Goal: Task Accomplishment & Management: Use online tool/utility

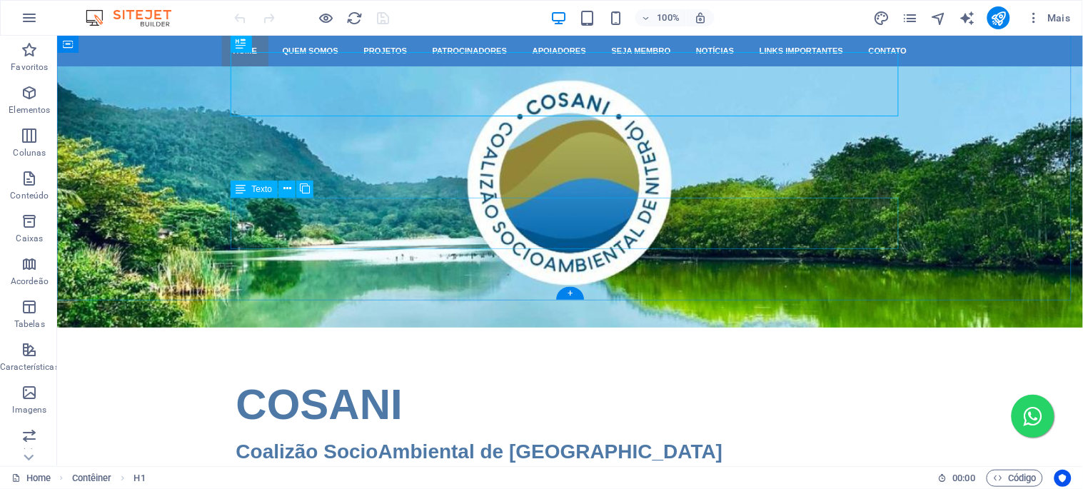
scroll to position [396, 0]
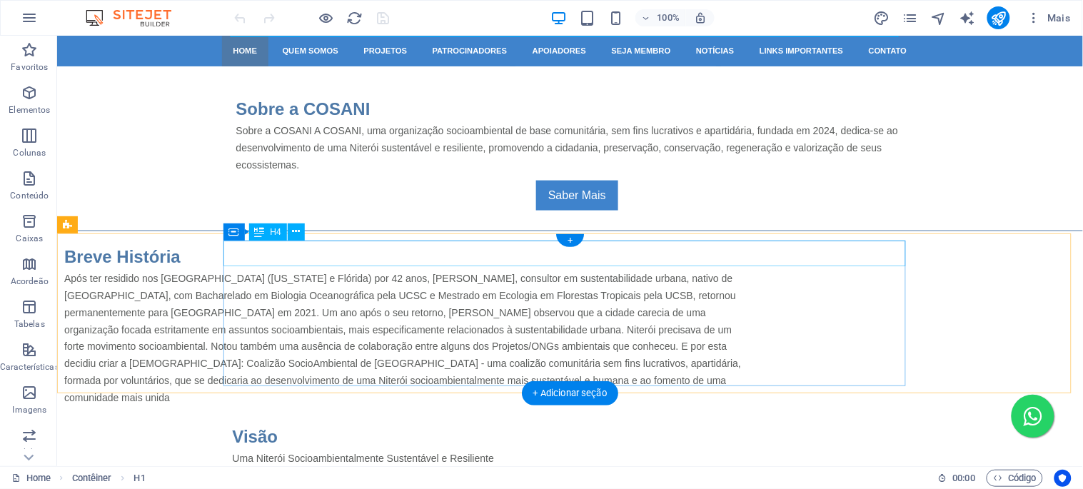
click at [316, 248] on div "Breve História" at bounding box center [405, 256] width 683 height 26
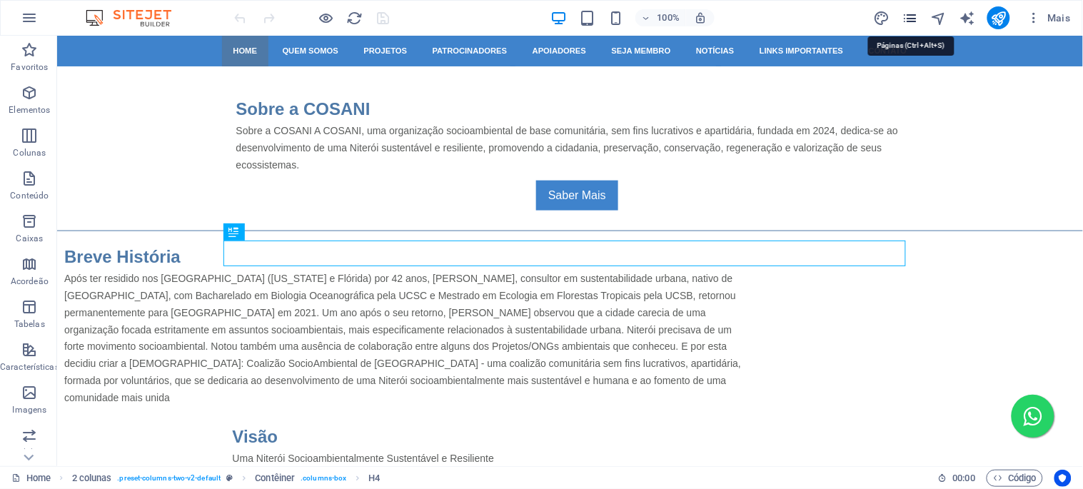
click at [915, 15] on icon "pages" at bounding box center [910, 18] width 16 height 16
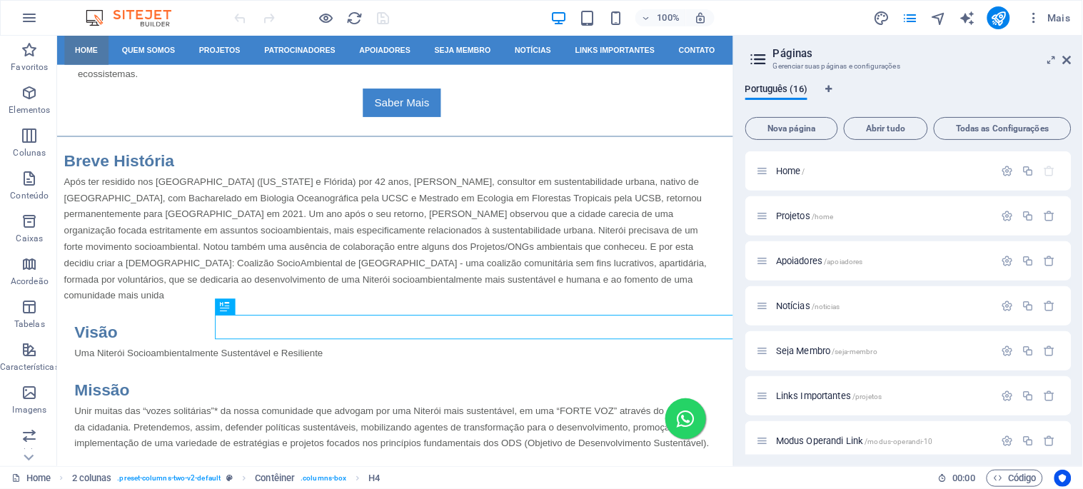
scroll to position [307, 0]
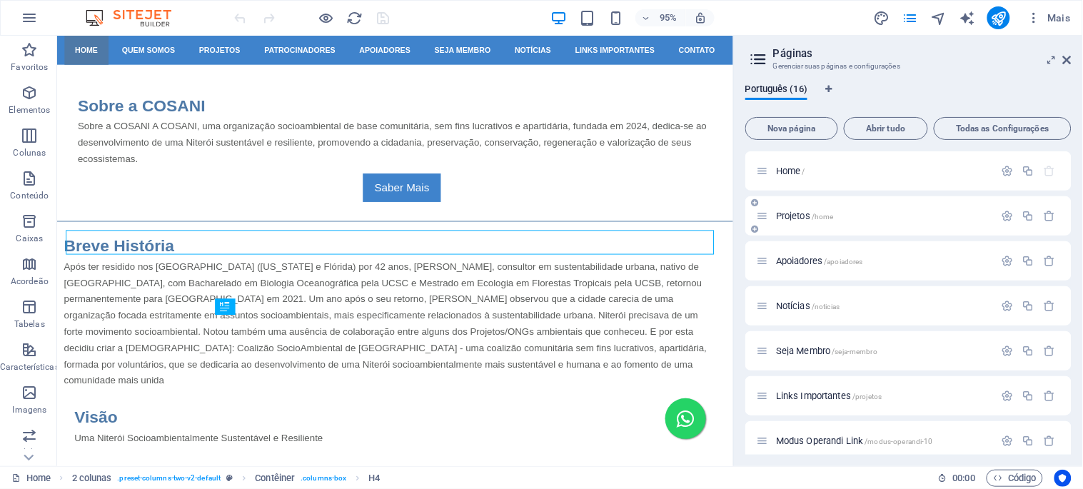
click at [835, 217] on p "Projetos /home" at bounding box center [883, 215] width 214 height 9
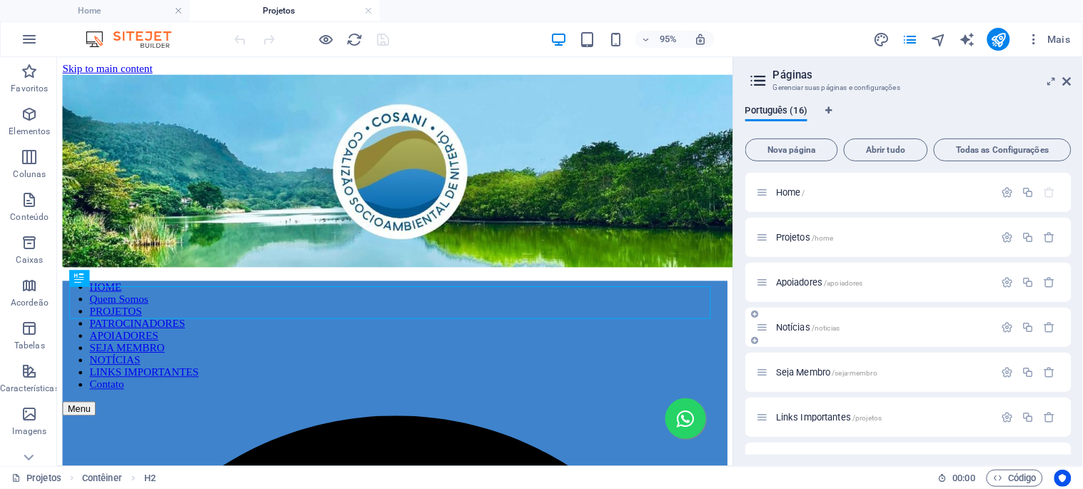
scroll to position [79, 0]
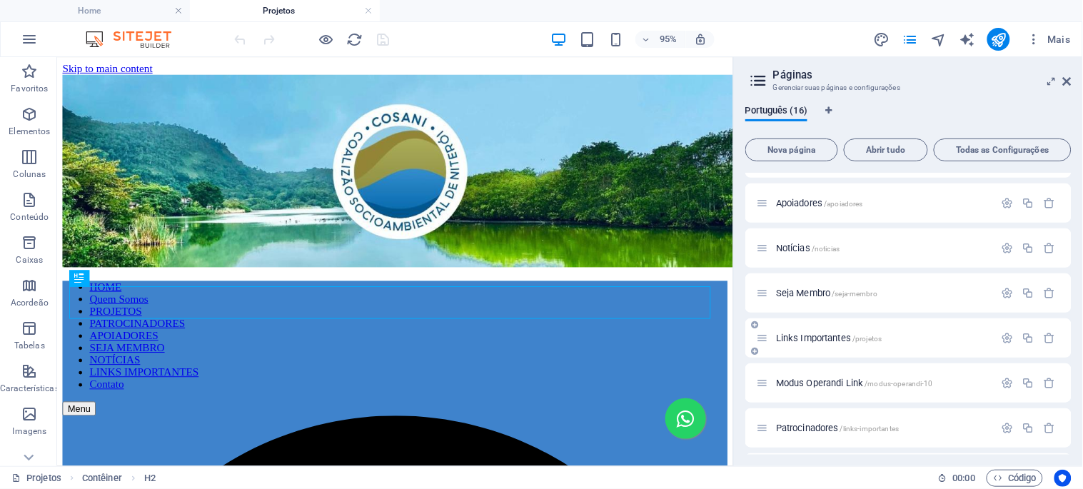
click at [845, 338] on span "Links Importantes /projetos" at bounding box center [829, 338] width 106 height 11
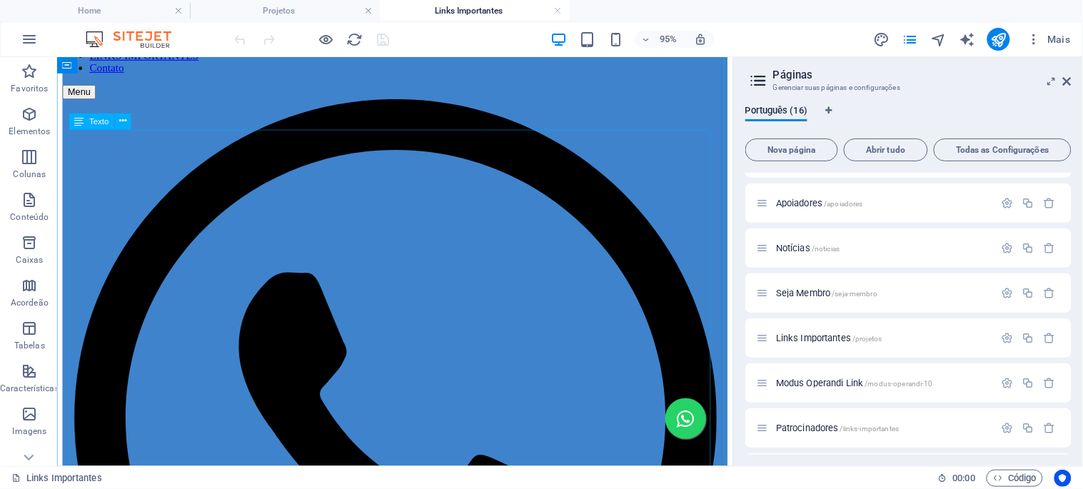
scroll to position [0, 0]
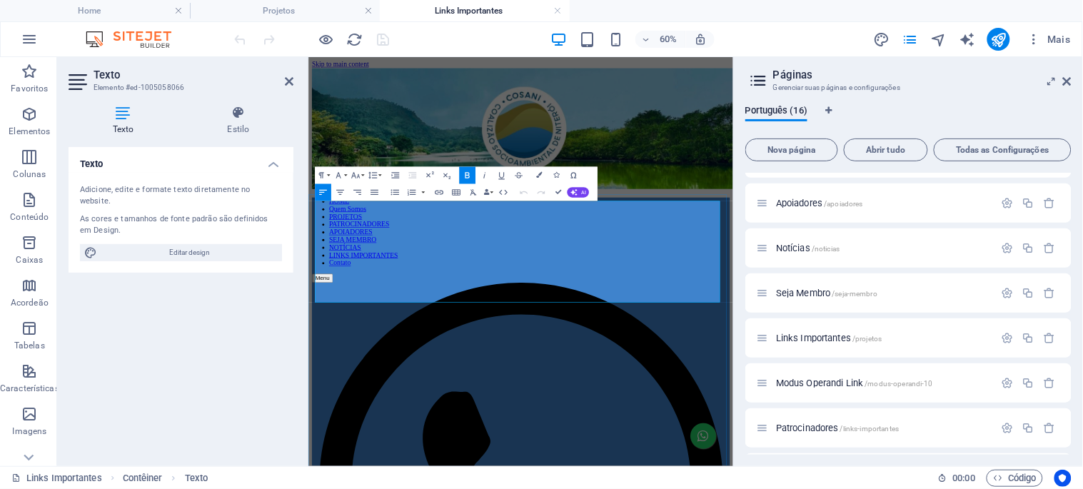
click at [328, 173] on button "Paragraph Format" at bounding box center [323, 175] width 16 height 17
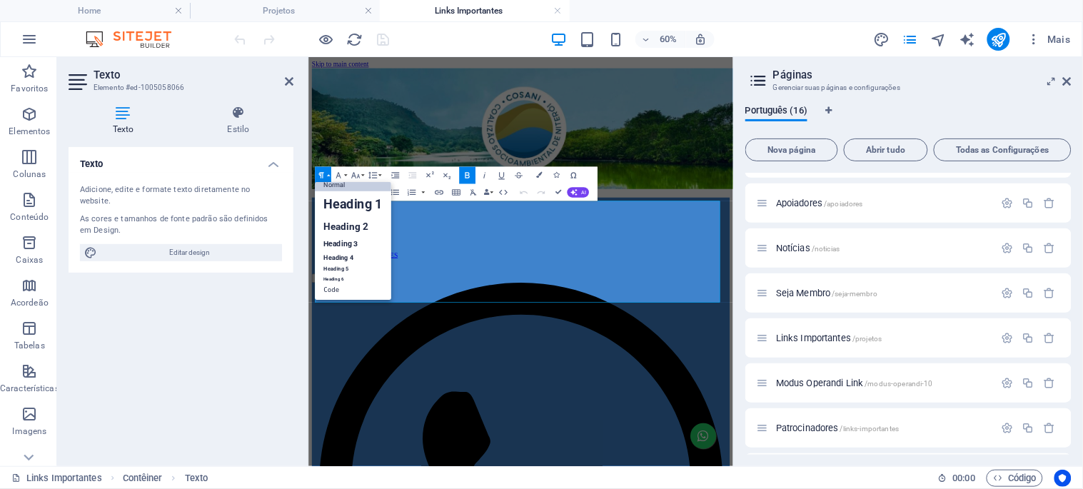
scroll to position [11, 0]
click at [345, 223] on link "Heading 2" at bounding box center [353, 227] width 76 height 19
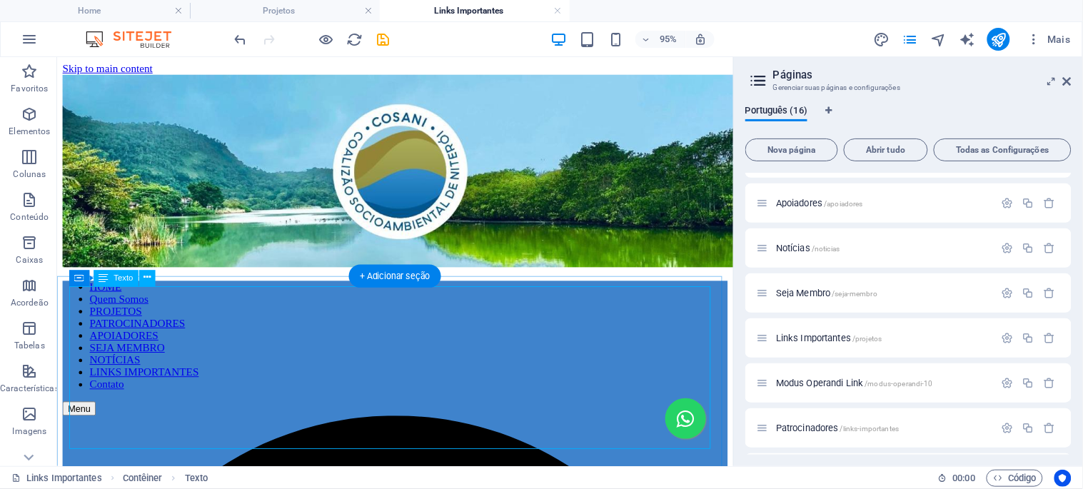
scroll to position [158, 0]
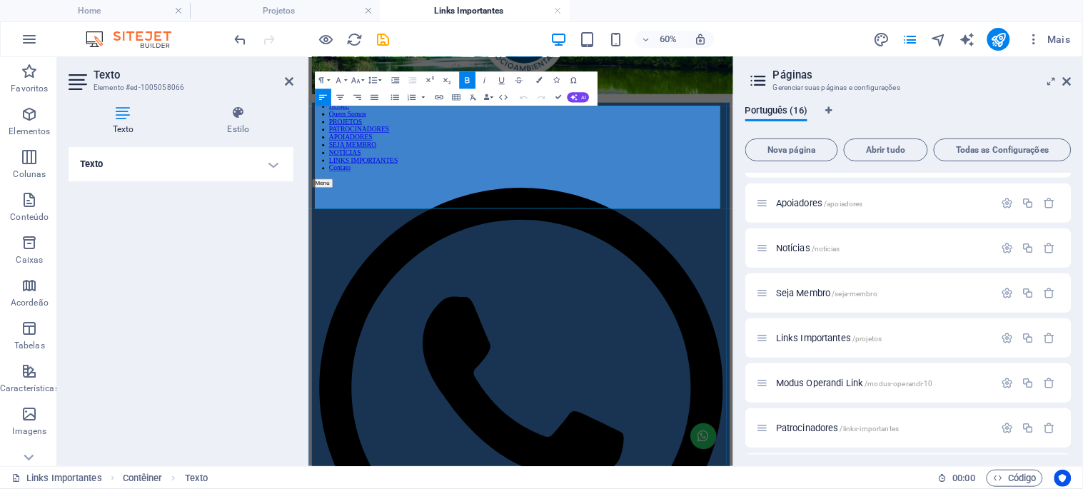
click at [384, 40] on icon "save" at bounding box center [384, 39] width 16 height 16
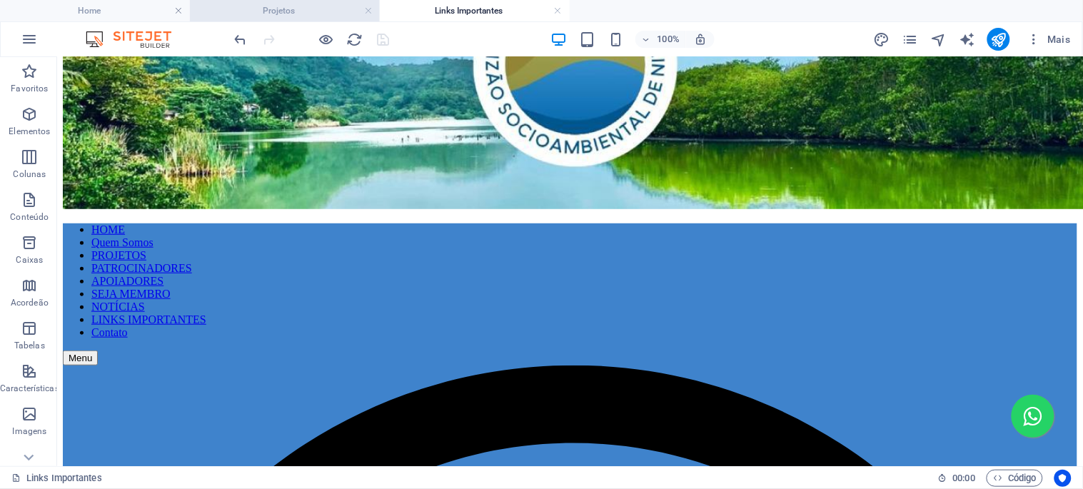
click at [291, 7] on h4 "Projetos" at bounding box center [285, 11] width 190 height 16
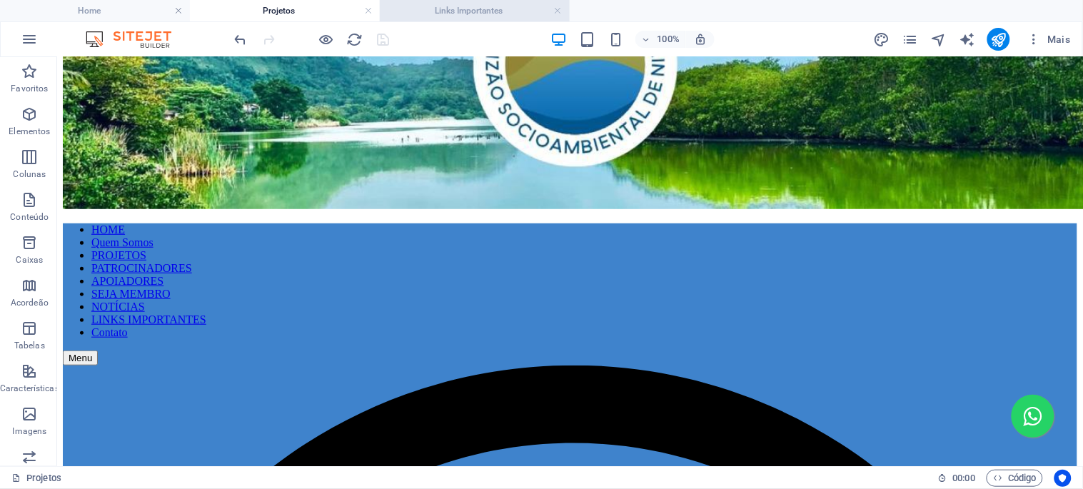
click at [450, 13] on h4 "Links Importantes" at bounding box center [475, 11] width 190 height 16
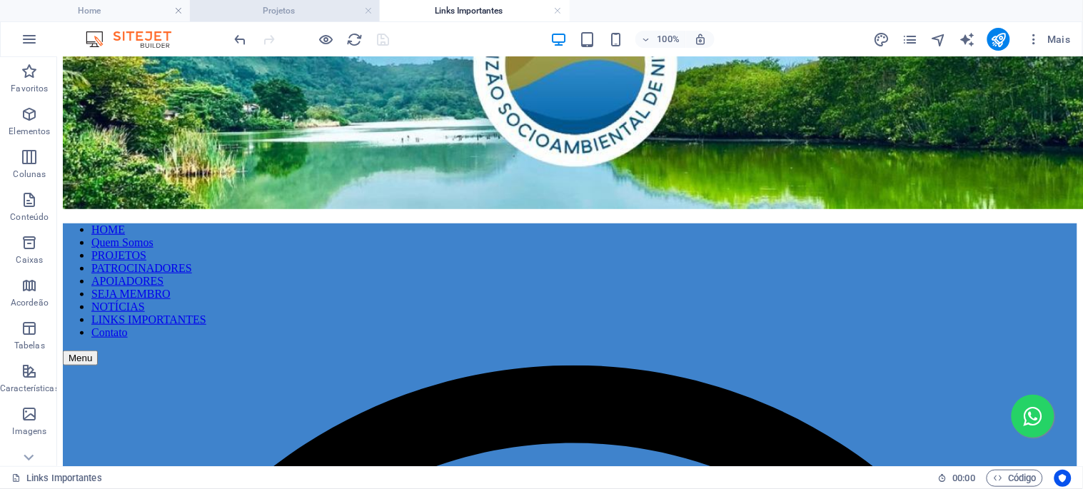
click at [296, 14] on h4 "Projetos" at bounding box center [285, 11] width 190 height 16
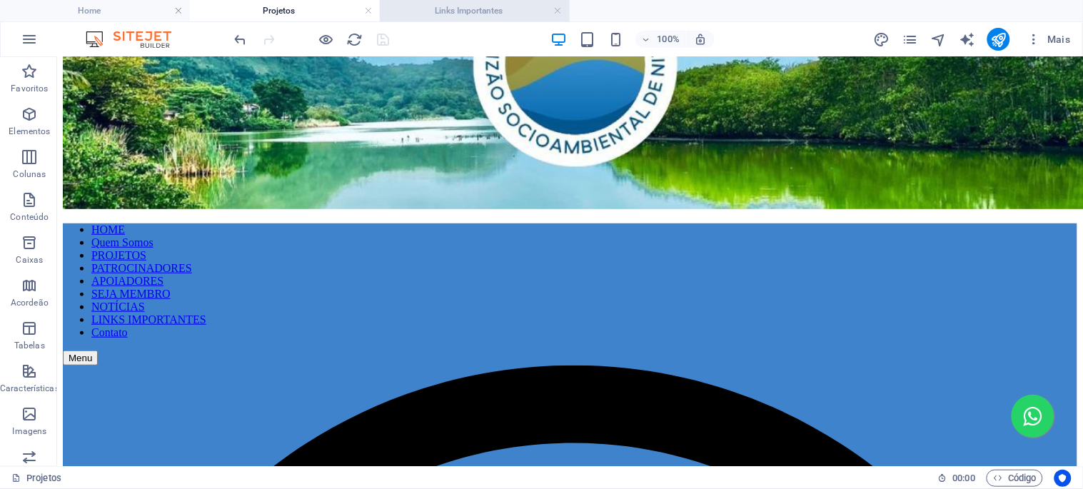
click at [488, 6] on h4 "Links Importantes" at bounding box center [475, 11] width 190 height 16
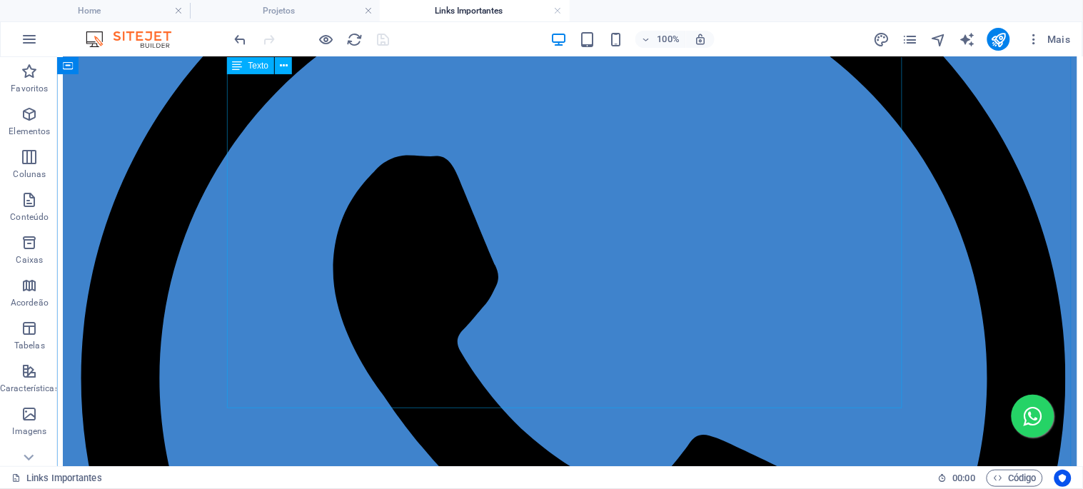
scroll to position [714, 0]
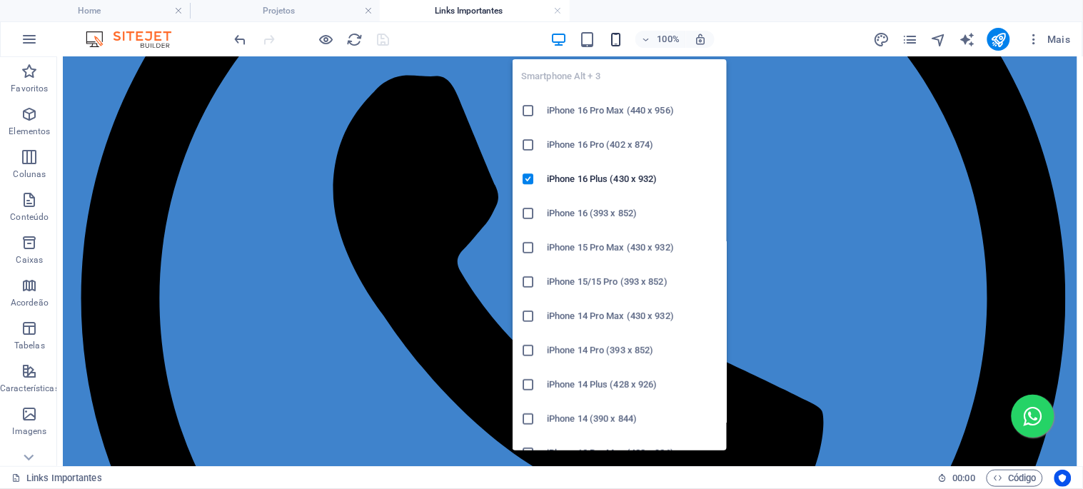
click at [618, 36] on icon "button" at bounding box center [616, 39] width 16 height 16
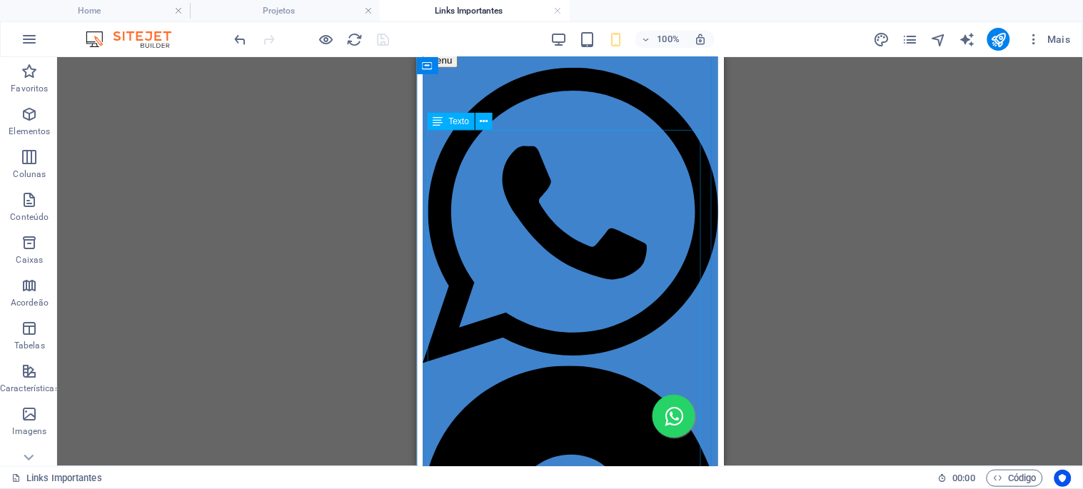
scroll to position [13, 0]
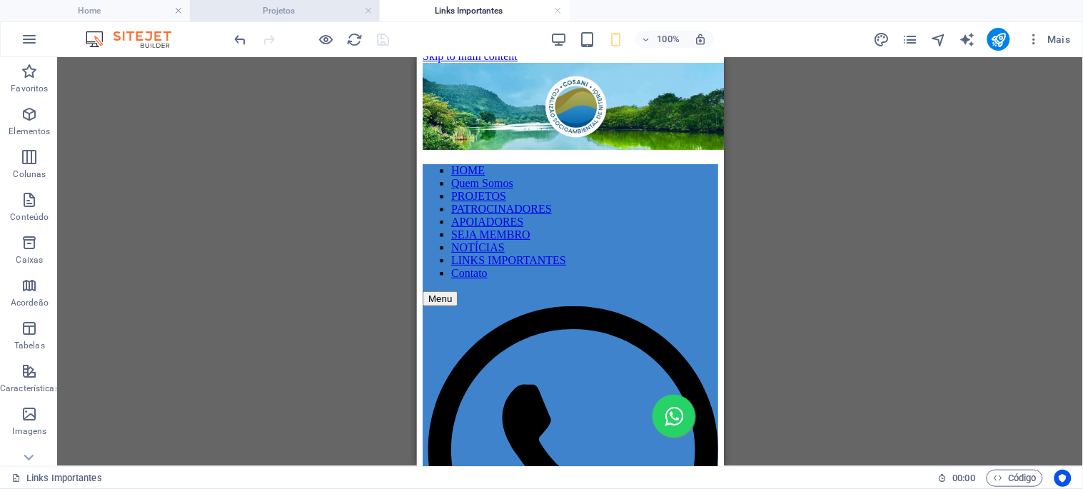
click at [303, 5] on h4 "Projetos" at bounding box center [285, 11] width 190 height 16
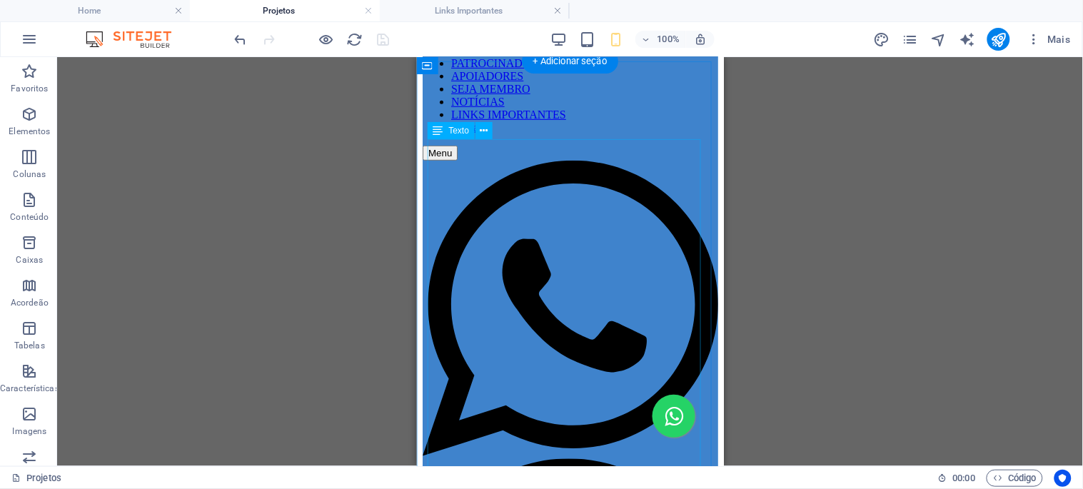
scroll to position [0, 0]
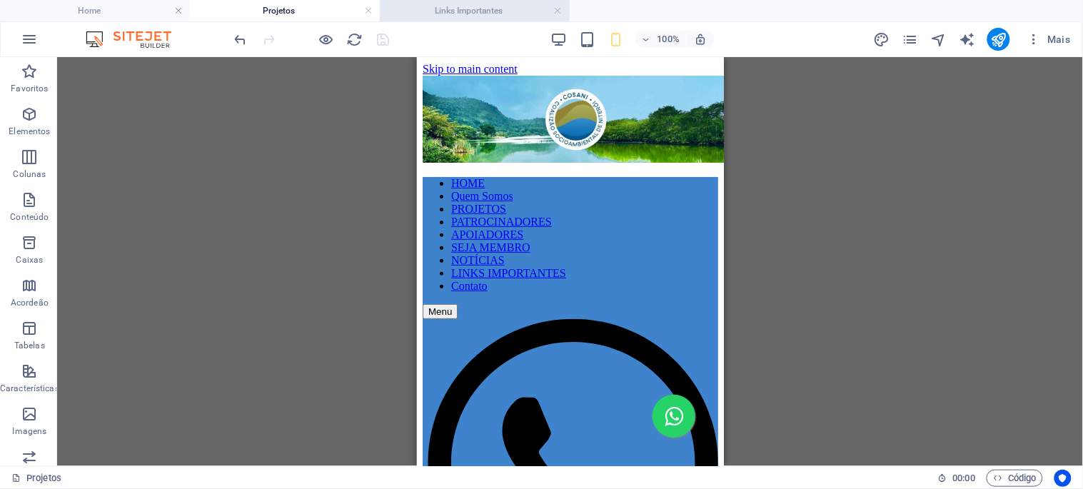
click at [455, 16] on h4 "Links Importantes" at bounding box center [475, 11] width 190 height 16
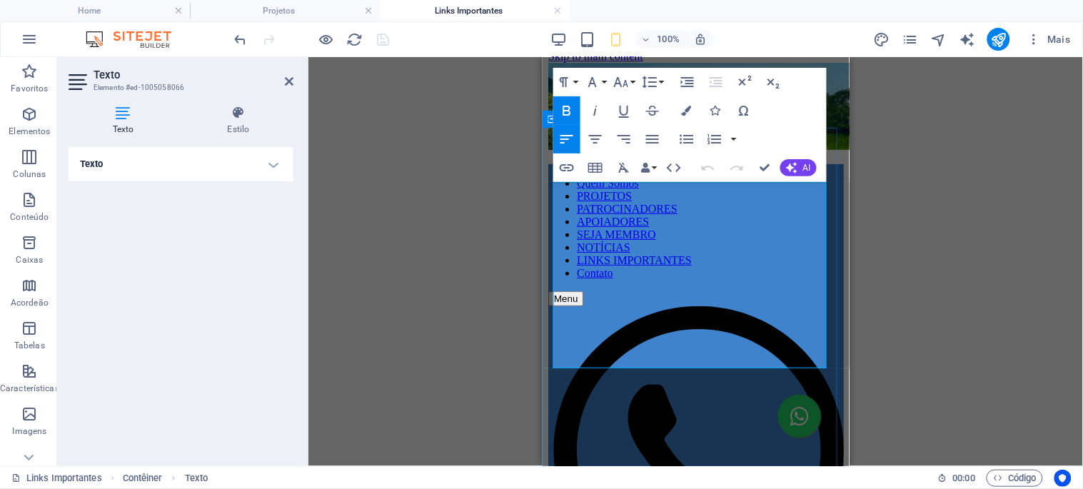
click at [578, 79] on button "Paragraph Format" at bounding box center [566, 82] width 27 height 29
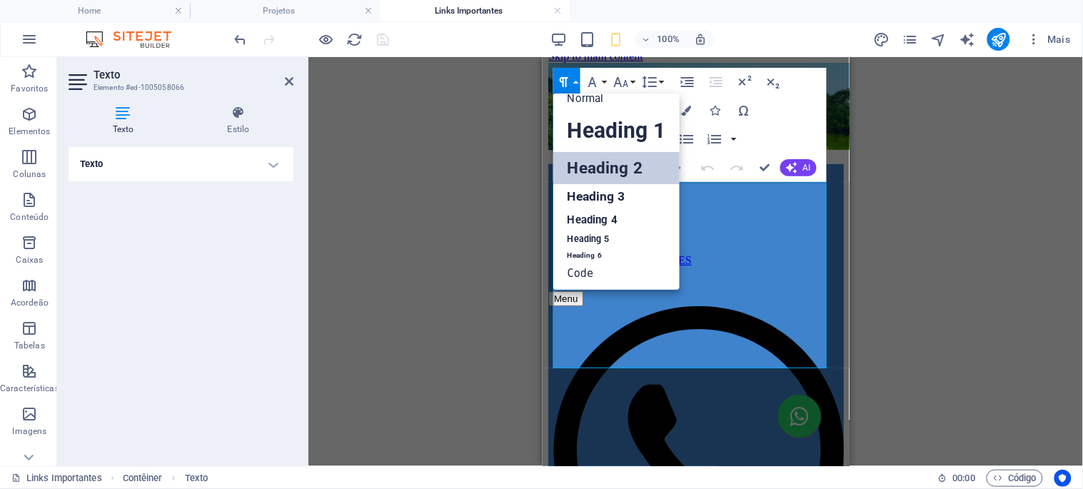
scroll to position [11, 0]
click at [608, 194] on link "Heading 3" at bounding box center [616, 197] width 126 height 25
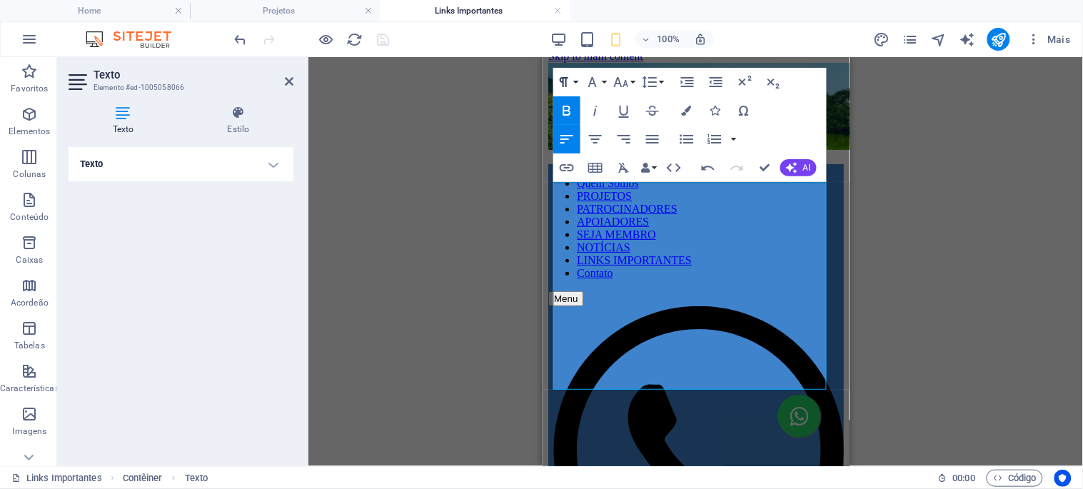
click at [571, 81] on icon "button" at bounding box center [563, 82] width 17 height 17
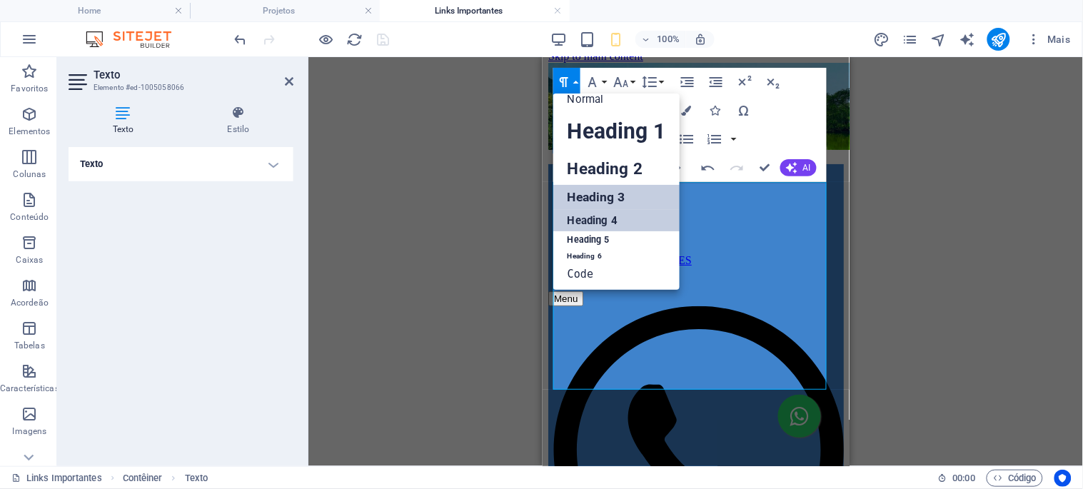
click at [586, 225] on link "Heading 4" at bounding box center [616, 220] width 126 height 21
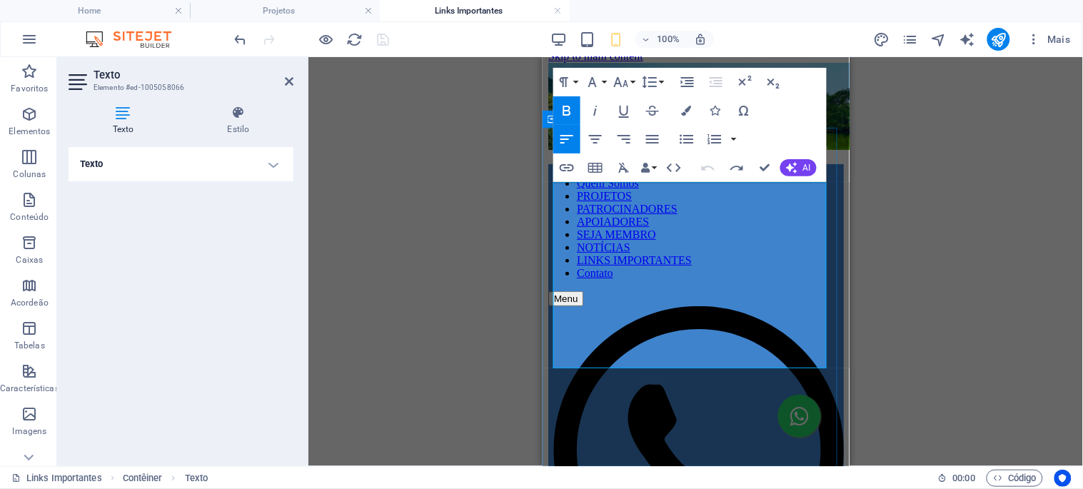
drag, startPoint x: 730, startPoint y: 194, endPoint x: 558, endPoint y: 193, distance: 172.1
click at [632, 79] on button "Font Size" at bounding box center [623, 82] width 27 height 29
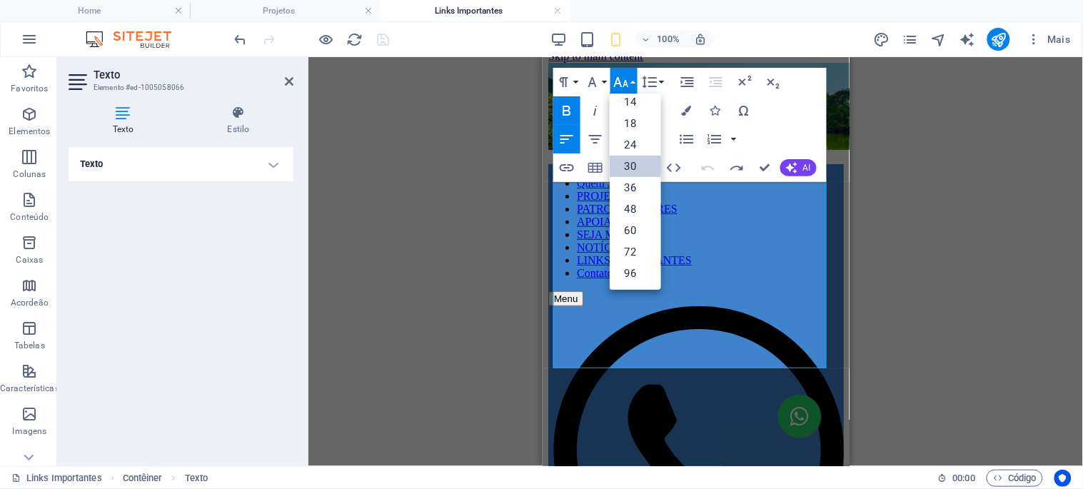
scroll to position [114, 0]
click at [637, 143] on link "24" at bounding box center [635, 145] width 51 height 21
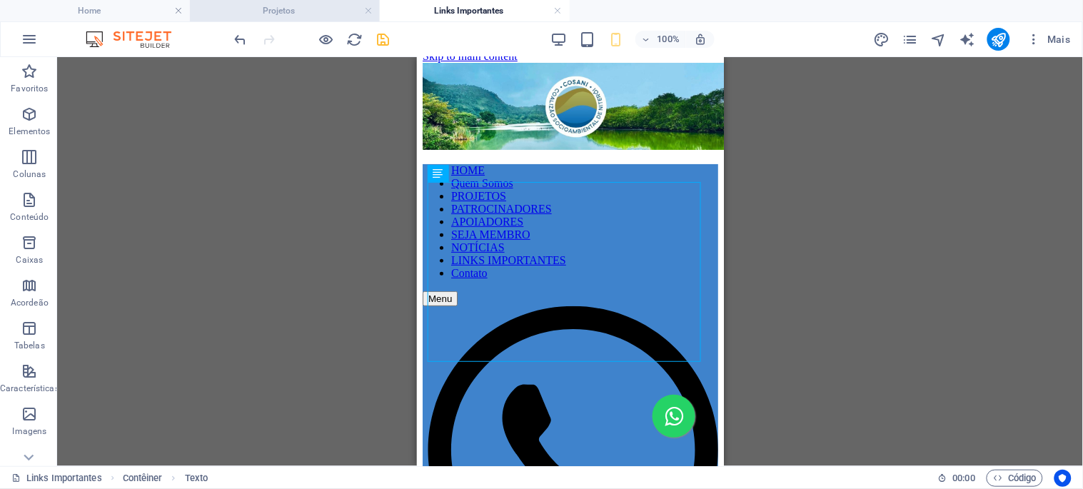
click at [312, 3] on h4 "Projetos" at bounding box center [285, 11] width 190 height 16
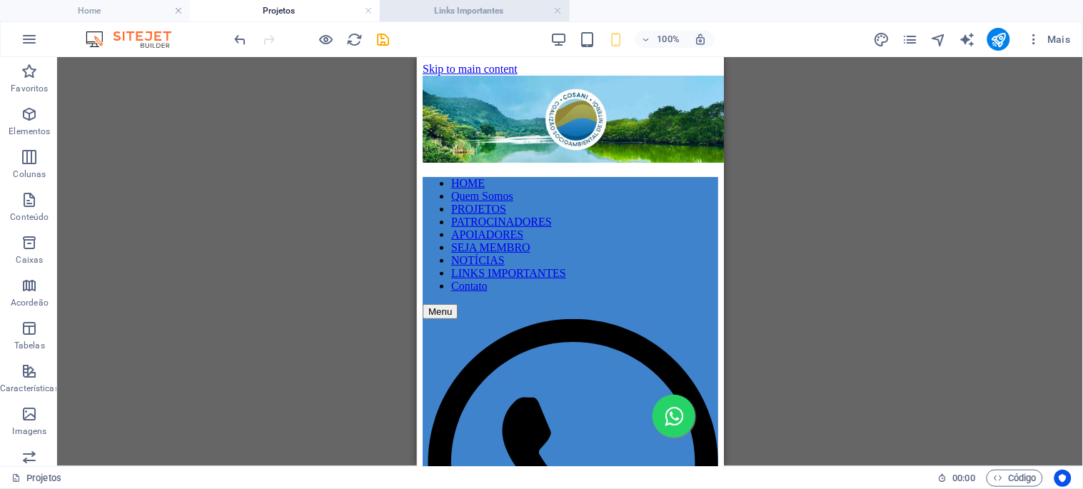
click at [433, 12] on h4 "Links Importantes" at bounding box center [475, 11] width 190 height 16
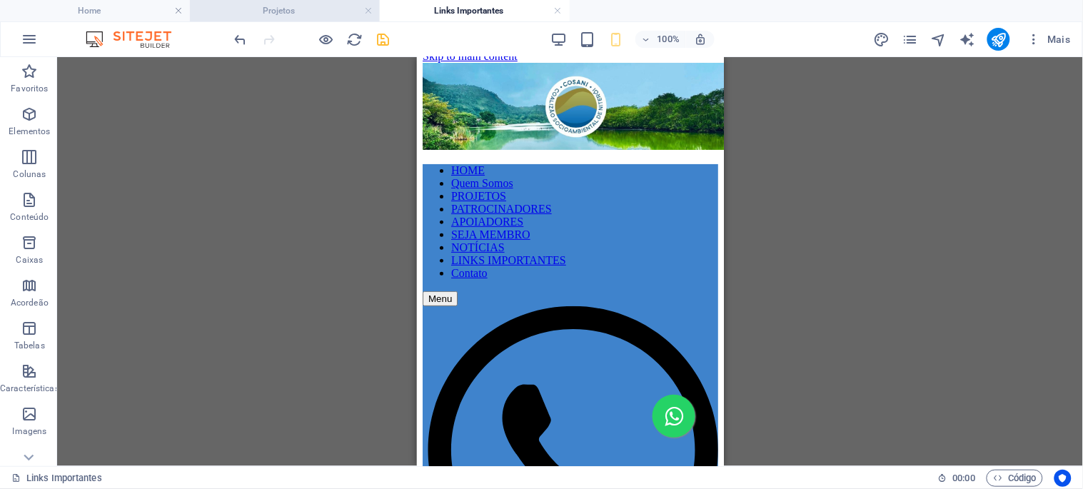
click at [323, 4] on h4 "Projetos" at bounding box center [285, 11] width 190 height 16
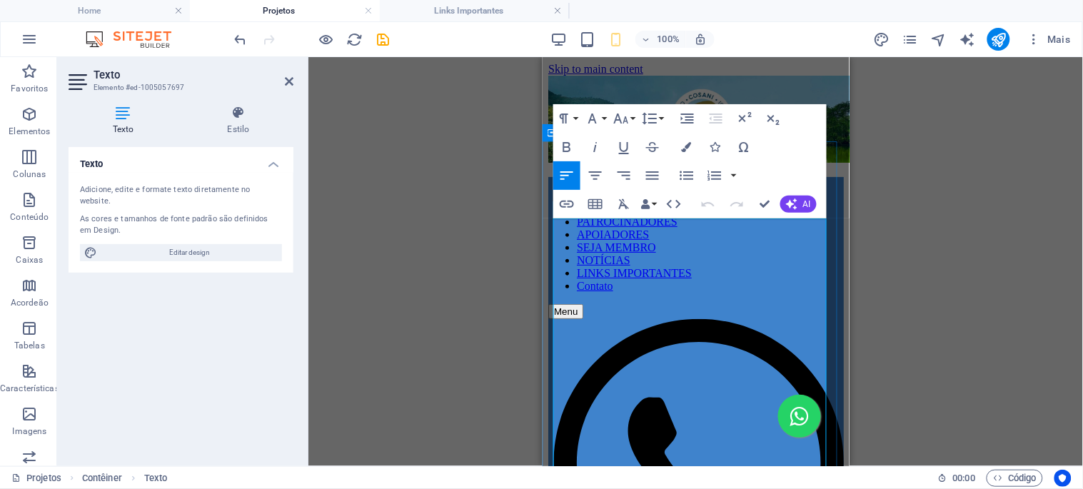
click at [630, 118] on button "Font Size" at bounding box center [623, 118] width 27 height 29
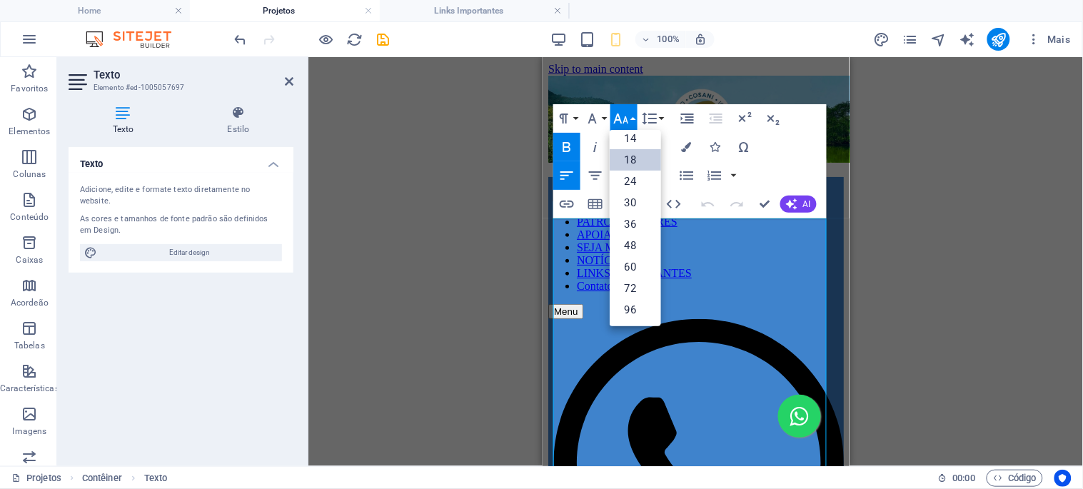
scroll to position [114, 0]
click at [630, 118] on button "Font Size" at bounding box center [623, 118] width 27 height 29
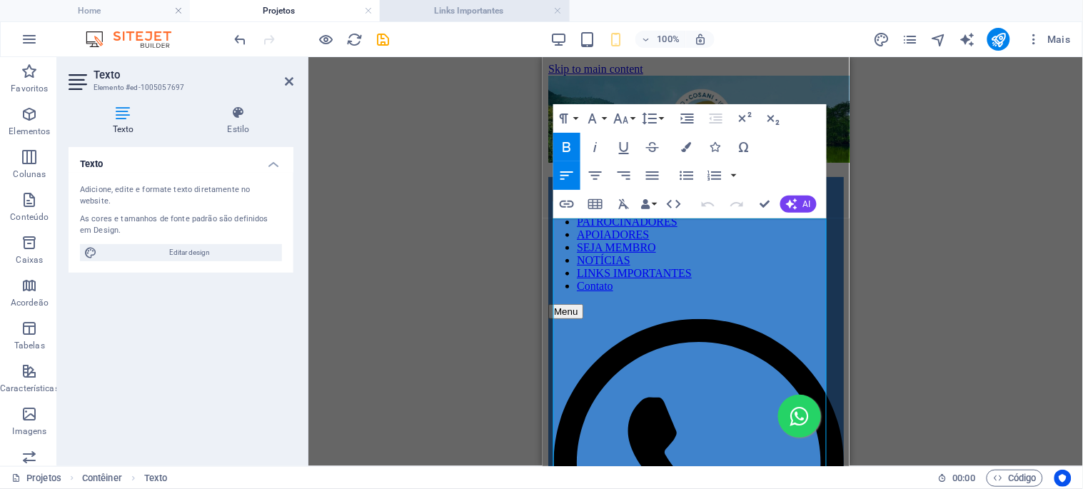
click at [464, 5] on h4 "Links Importantes" at bounding box center [475, 11] width 190 height 16
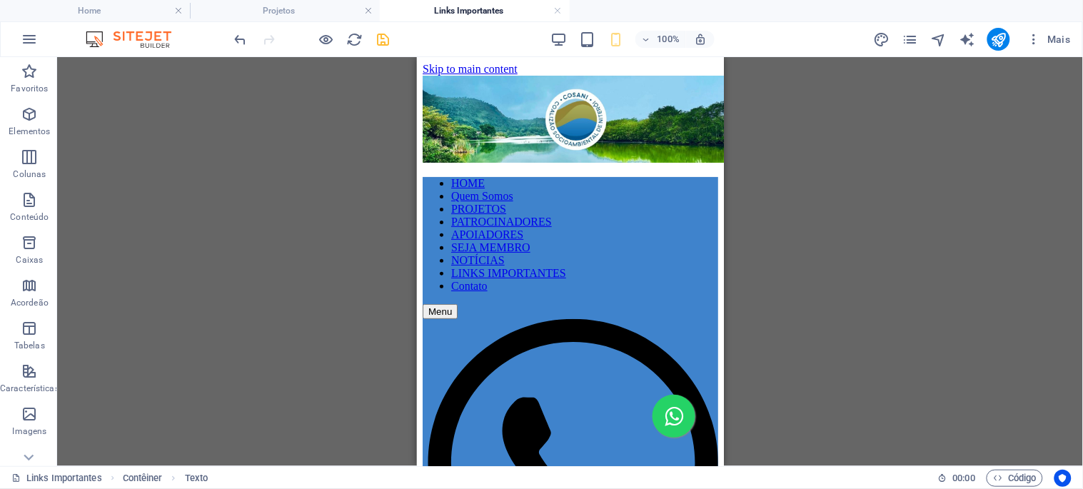
scroll to position [13, 0]
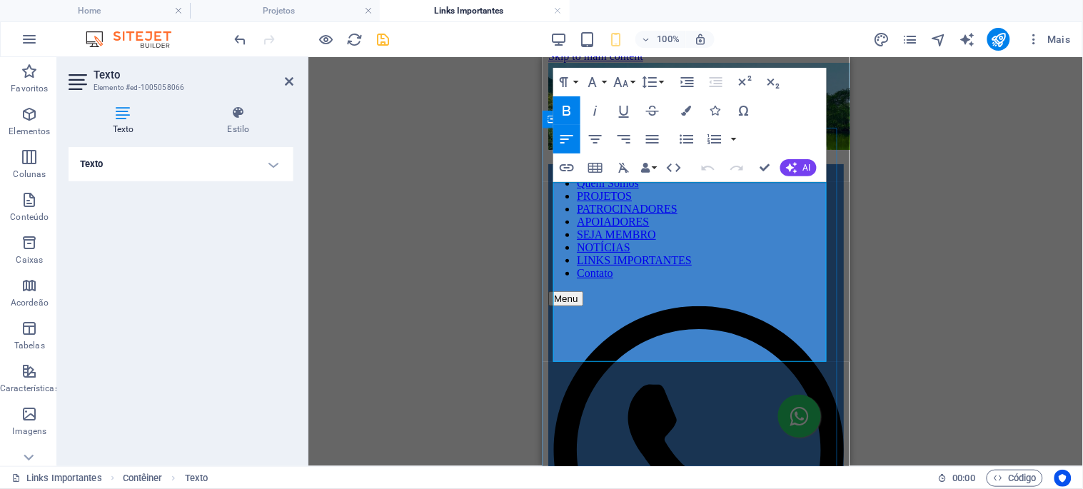
click at [630, 80] on button "Font Size" at bounding box center [623, 82] width 27 height 29
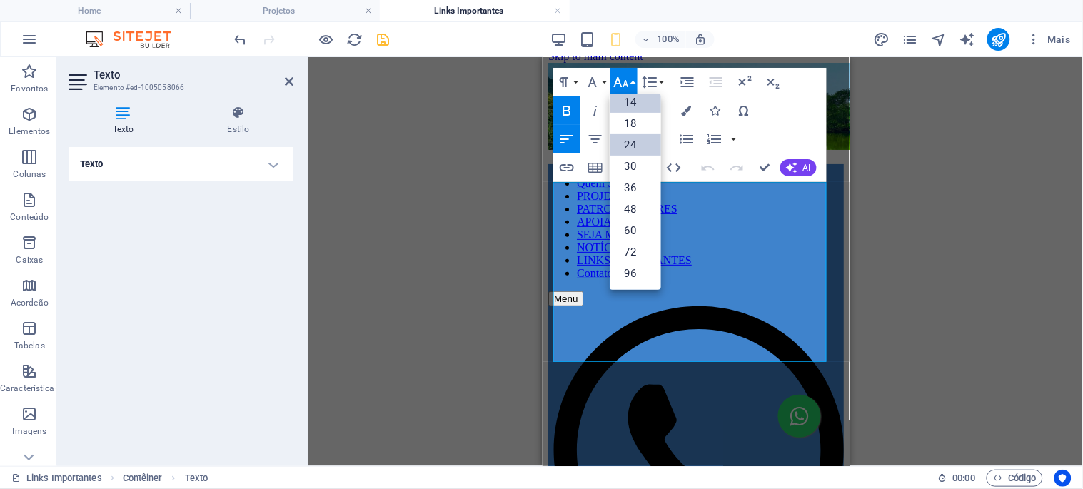
scroll to position [114, 0]
click at [636, 123] on link "18" at bounding box center [635, 124] width 51 height 21
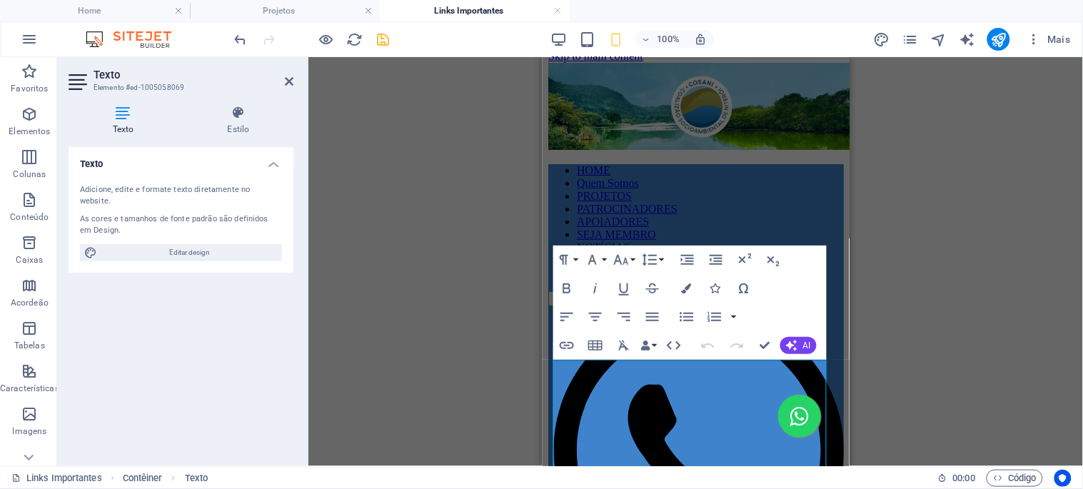
click at [509, 373] on div "Arraste aqui para substituir o conteúdo existente. Pressione “Ctrl” se quiser c…" at bounding box center [695, 261] width 775 height 409
drag, startPoint x: 700, startPoint y: 396, endPoint x: 1082, endPoint y: 438, distance: 384.2
click at [628, 261] on icon "button" at bounding box center [621, 259] width 17 height 17
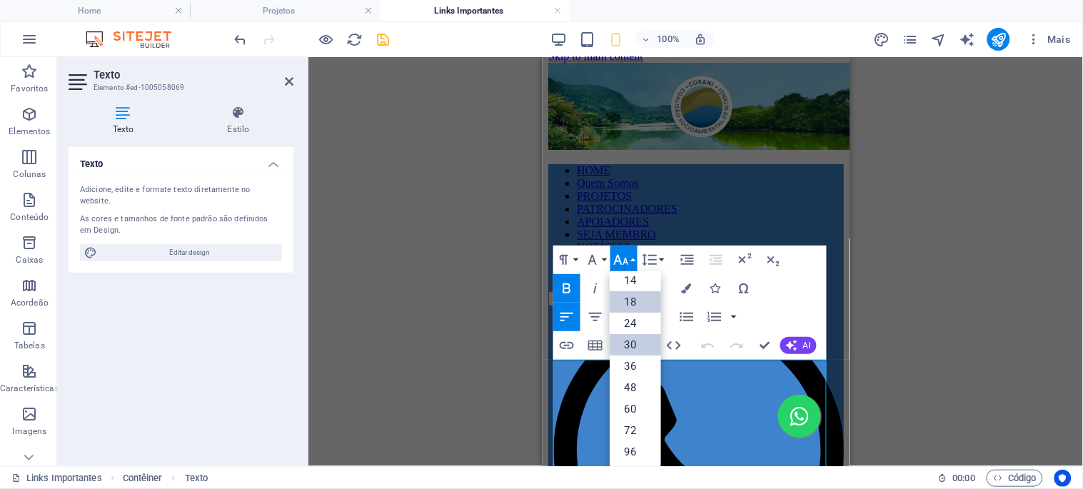
click at [633, 300] on link "18" at bounding box center [635, 301] width 51 height 21
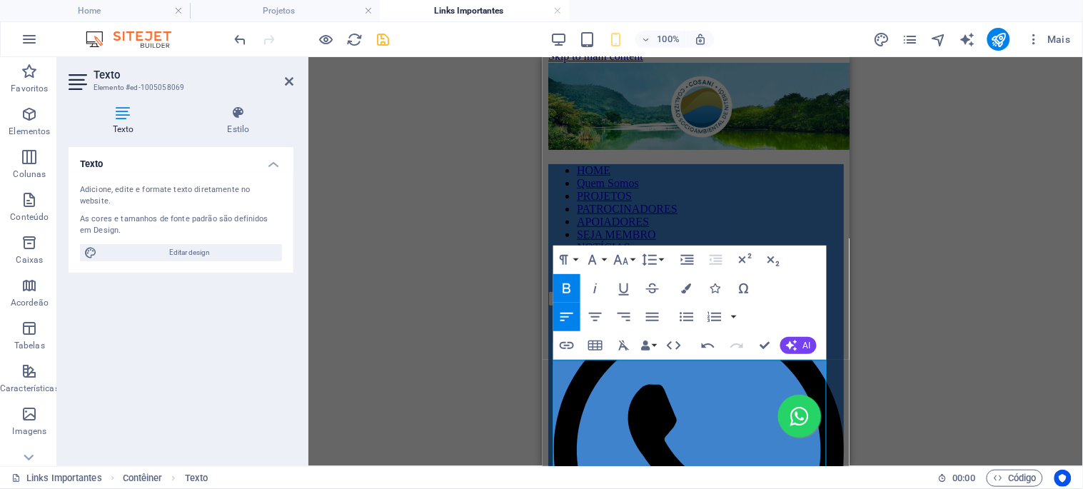
drag, startPoint x: 767, startPoint y: 344, endPoint x: 742, endPoint y: 339, distance: 24.8
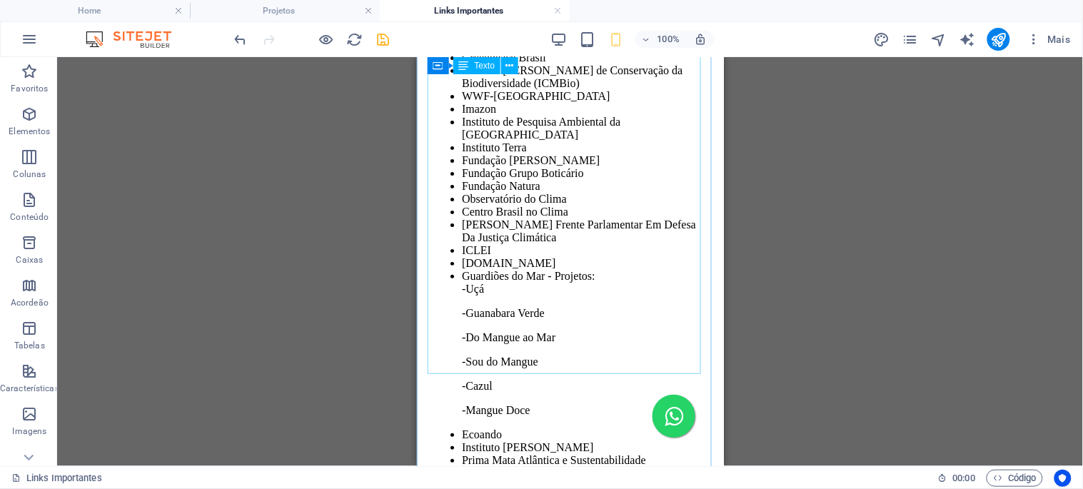
scroll to position [1441, 0]
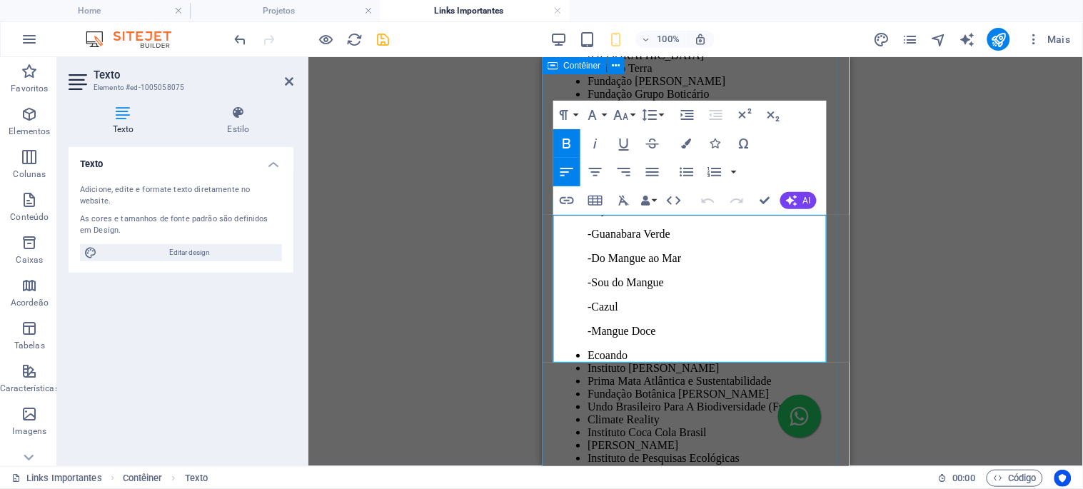
drag, startPoint x: 631, startPoint y: 269, endPoint x: 550, endPoint y: 233, distance: 88.9
click at [550, 233] on div "GOVERNAMENTAL Secretarias IBAMA INEA Águas de Niterói Enel Sec. Meio Ambiente -…" at bounding box center [696, 375] width 296 height 1533
click at [630, 116] on button "Font Size" at bounding box center [623, 115] width 27 height 29
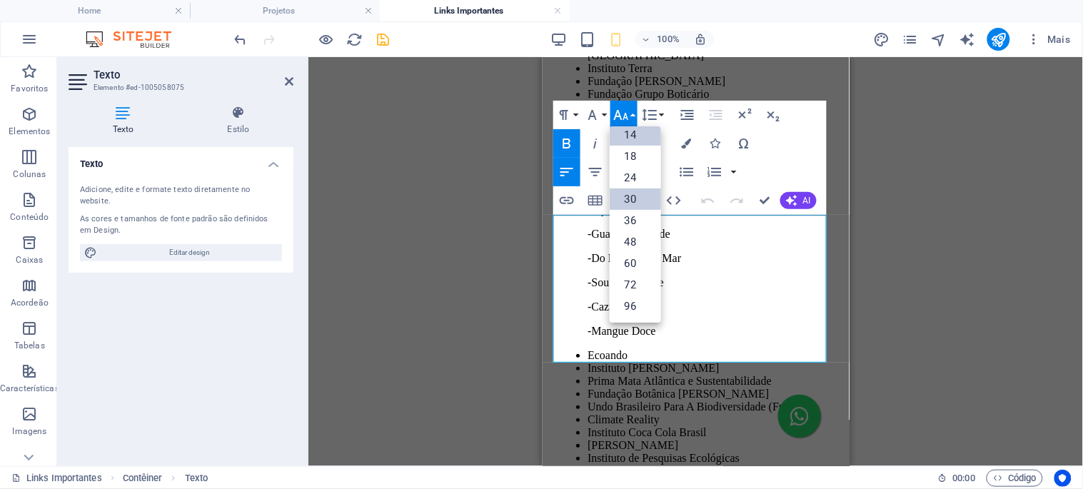
scroll to position [114, 0]
click at [641, 155] on link "18" at bounding box center [635, 156] width 51 height 21
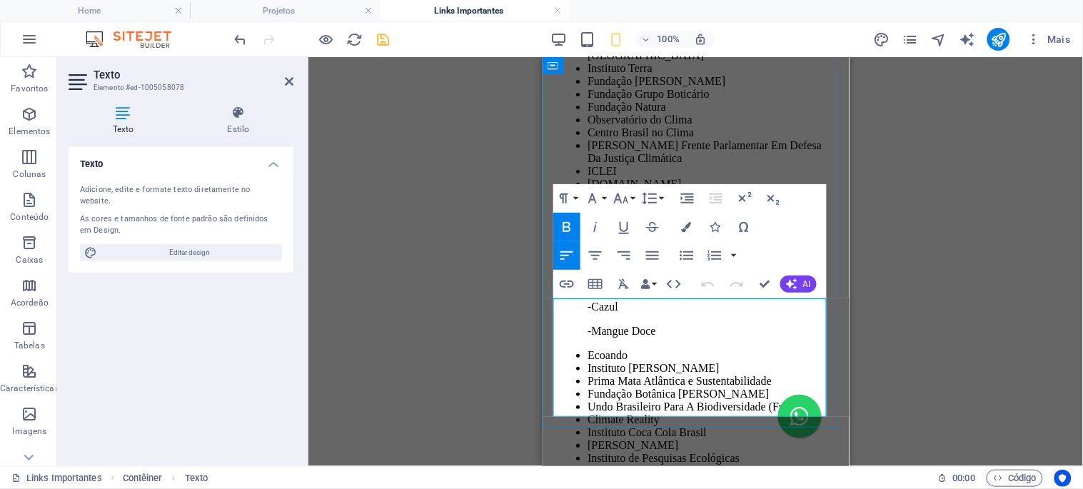
click at [633, 198] on button "Font Size" at bounding box center [623, 198] width 27 height 29
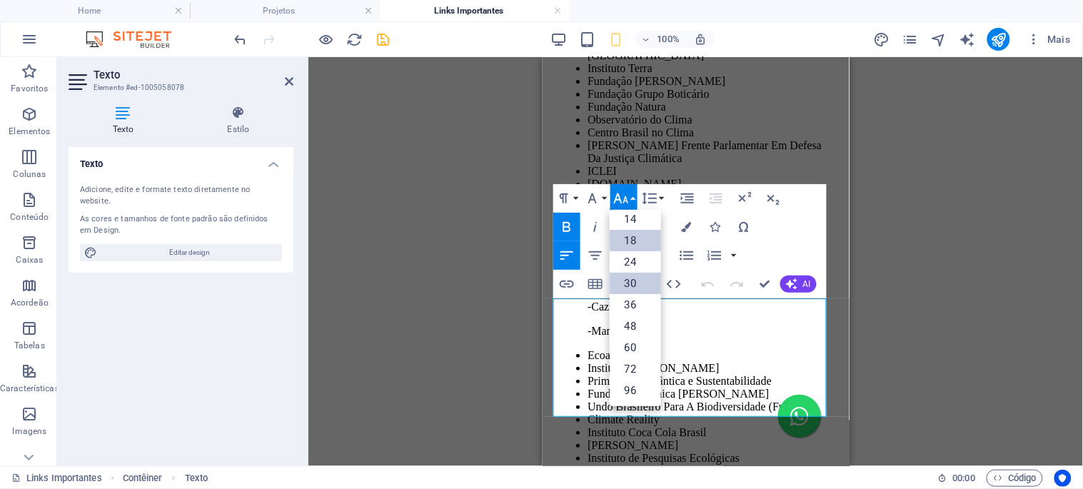
click at [643, 233] on link "18" at bounding box center [635, 240] width 51 height 21
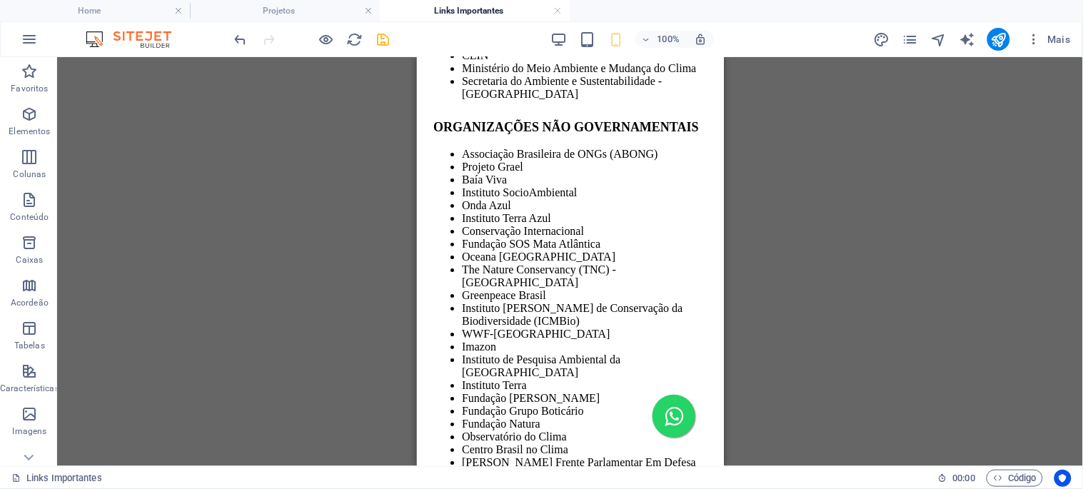
scroll to position [1044, 0]
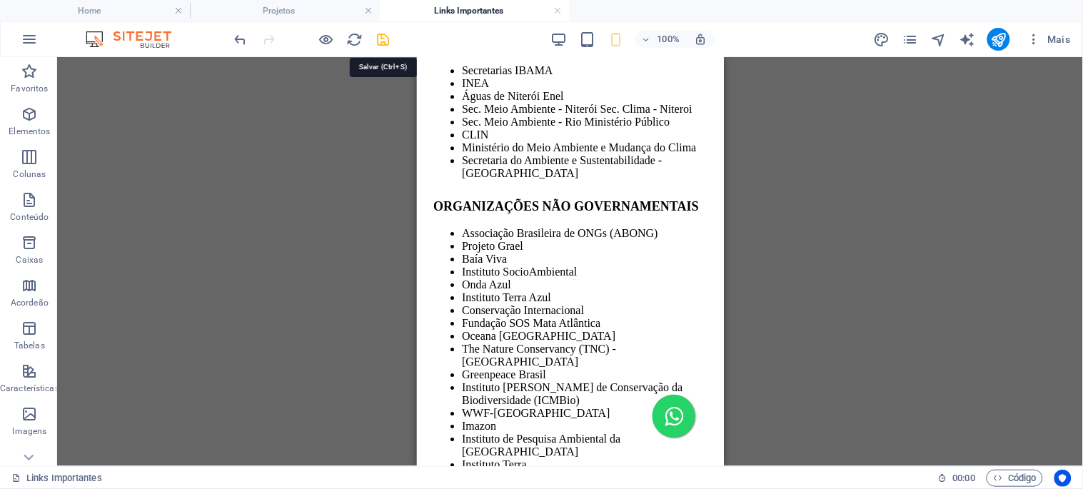
click at [387, 39] on icon "save" at bounding box center [384, 39] width 16 height 16
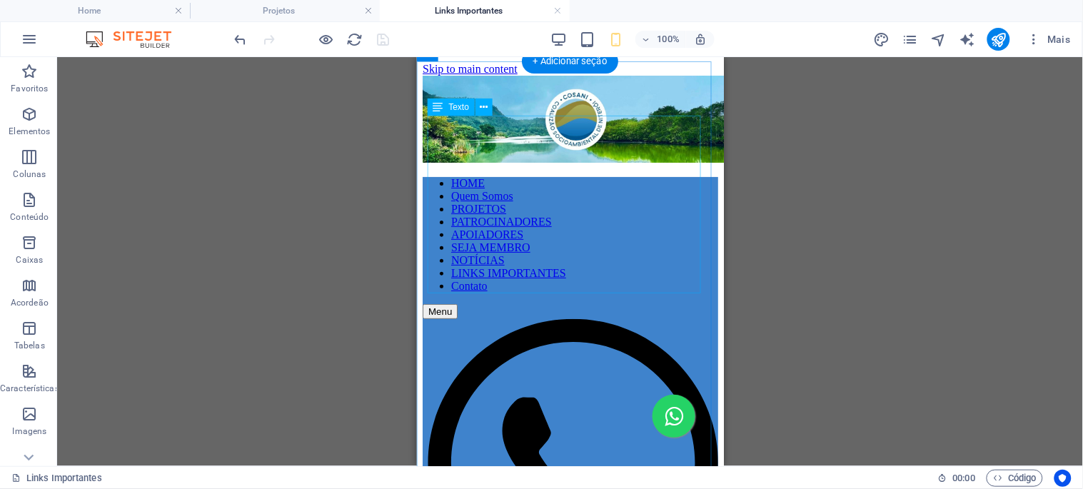
scroll to position [79, 0]
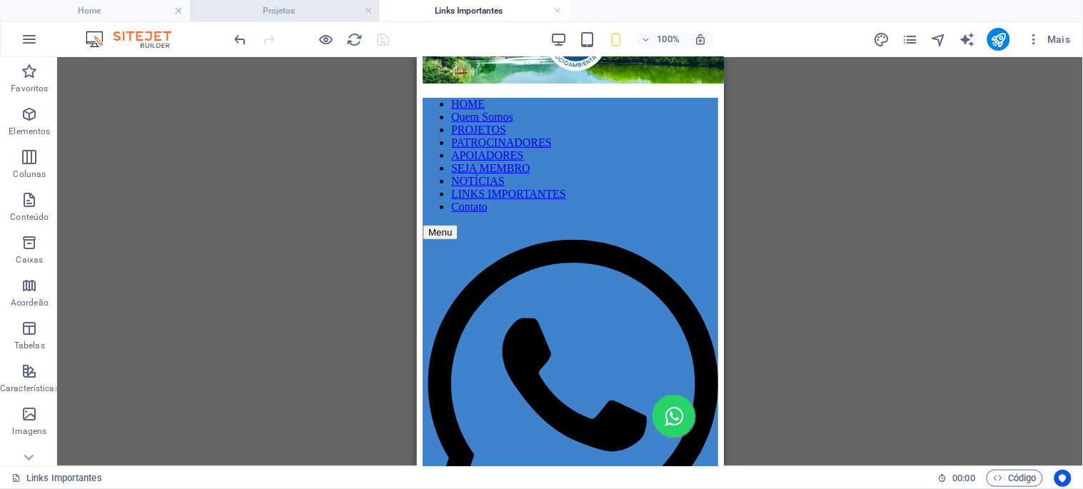
click at [322, 8] on h4 "Projetos" at bounding box center [285, 11] width 190 height 16
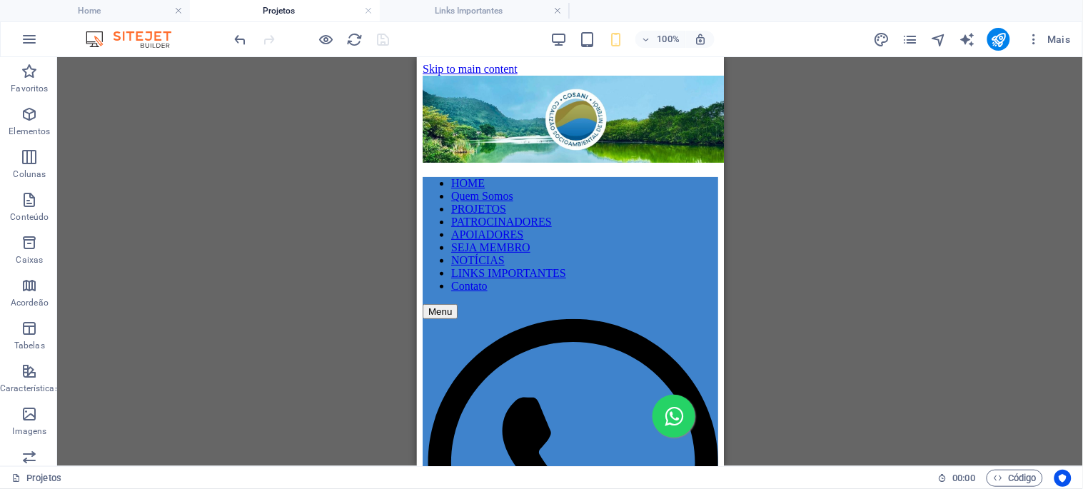
scroll to position [0, 0]
click at [453, 9] on h4 "Links Importantes" at bounding box center [475, 11] width 190 height 16
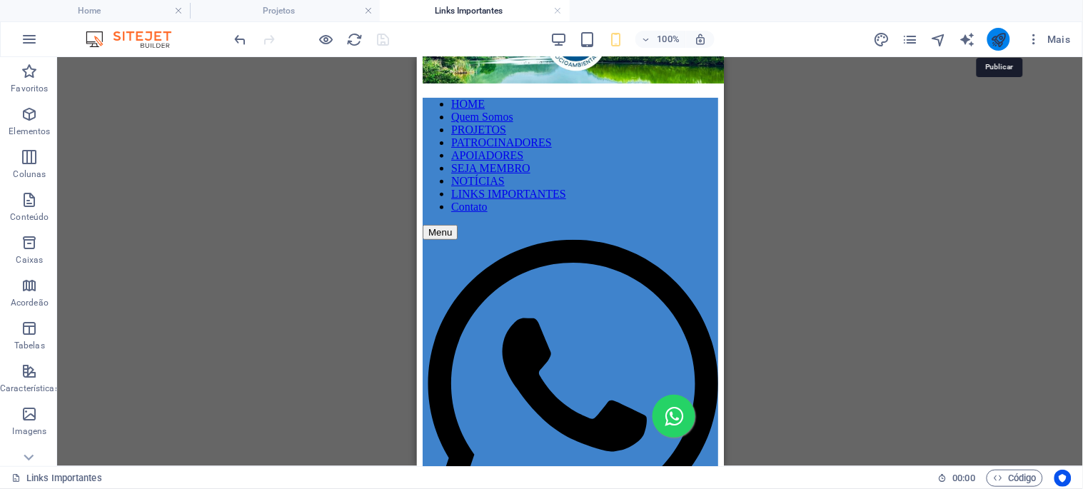
click at [1002, 34] on icon "publish" at bounding box center [998, 39] width 16 height 16
